Goal: Task Accomplishment & Management: Complete application form

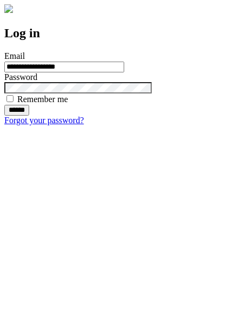
type input "**********"
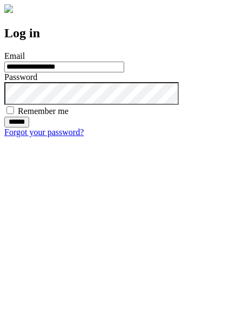
click at [29, 127] on input "******" at bounding box center [16, 122] width 25 height 11
